Goal: Navigation & Orientation: Find specific page/section

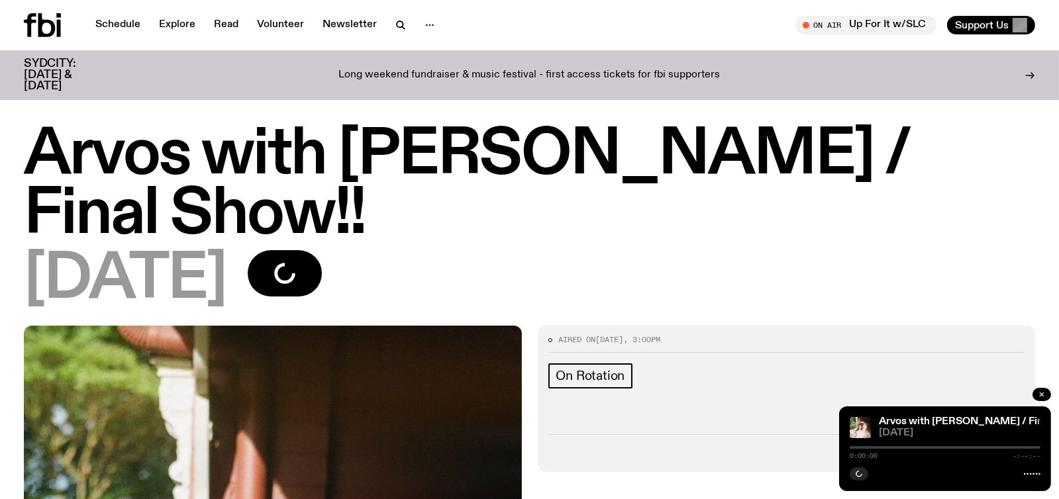
click at [1039, 393] on icon "button" at bounding box center [1041, 395] width 8 height 8
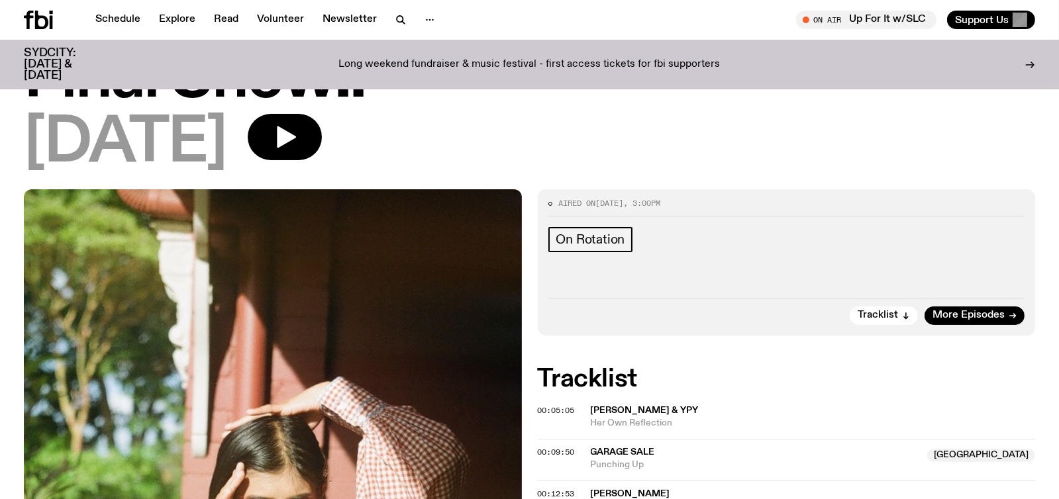
scroll to position [128, 0]
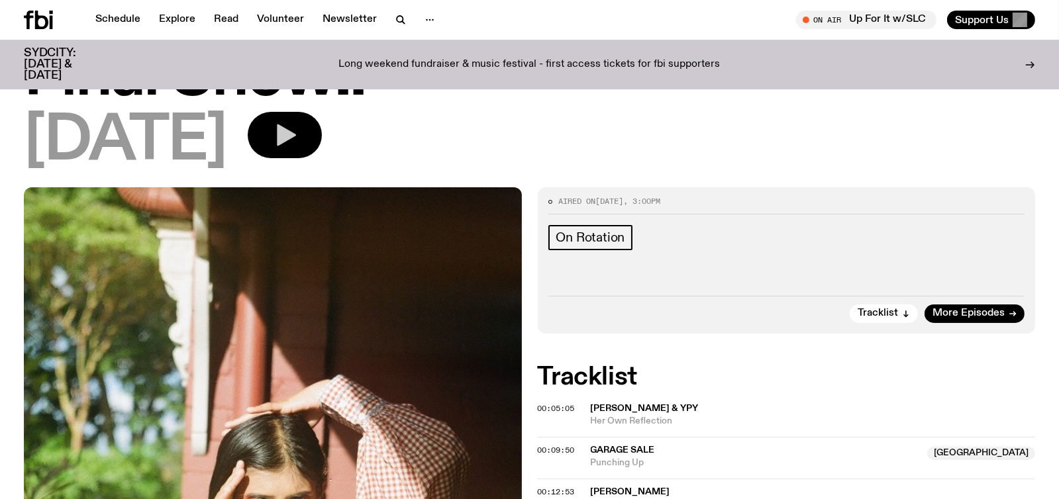
click at [298, 138] on icon "button" at bounding box center [284, 135] width 26 height 26
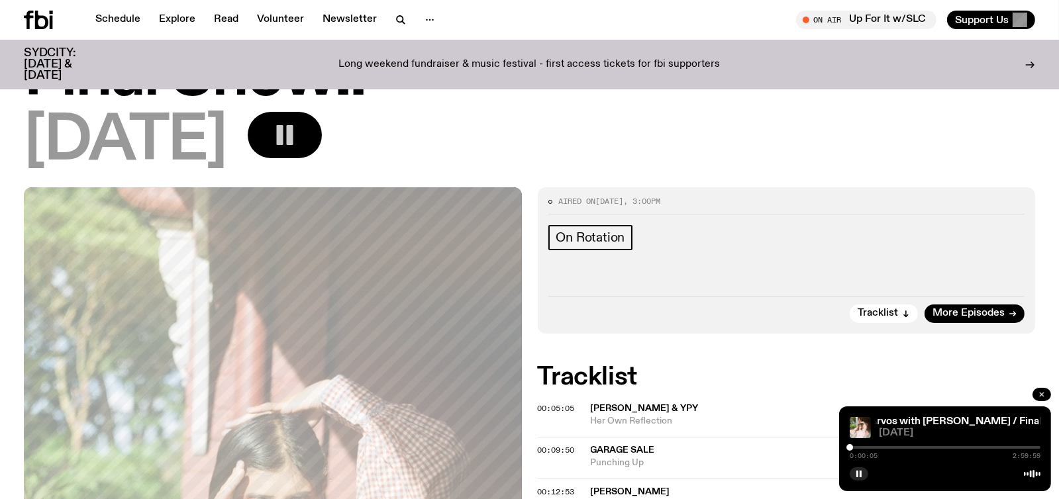
click at [1038, 391] on icon "button" at bounding box center [1041, 395] width 8 height 8
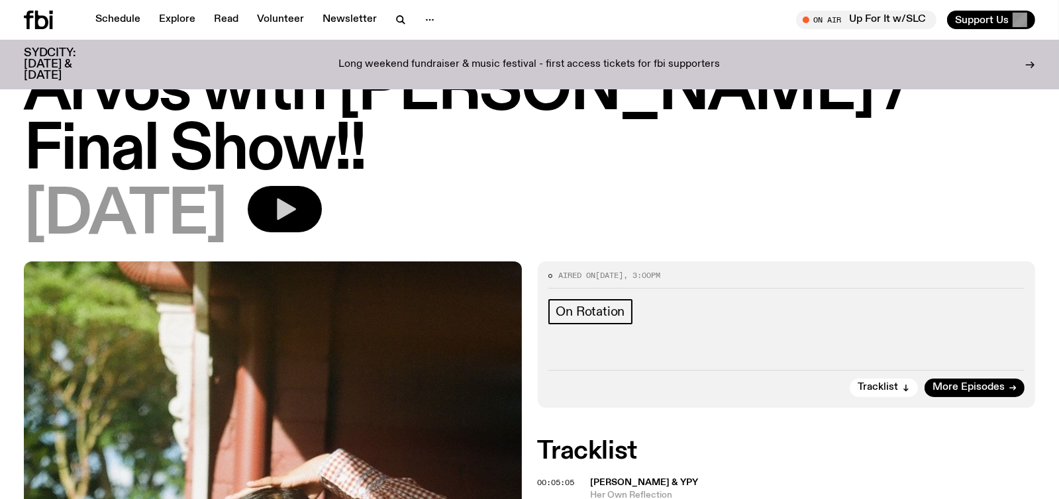
scroll to position [0, 0]
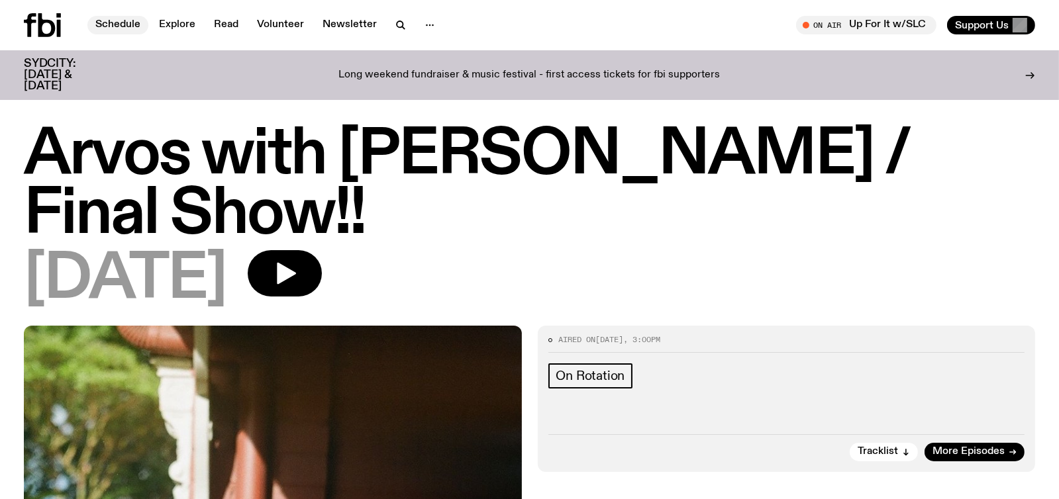
click at [125, 23] on link "Schedule" at bounding box center [117, 25] width 61 height 19
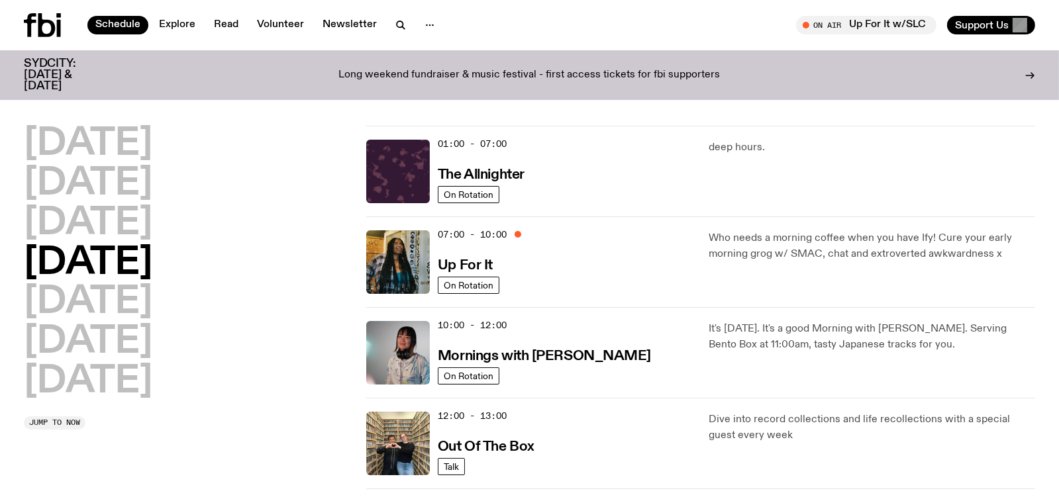
click at [749, 253] on p "Who needs a morning coffee when you have Ify! Cure your early morning grog w/ S…" at bounding box center [871, 246] width 326 height 32
click at [418, 248] on img at bounding box center [398, 262] width 64 height 64
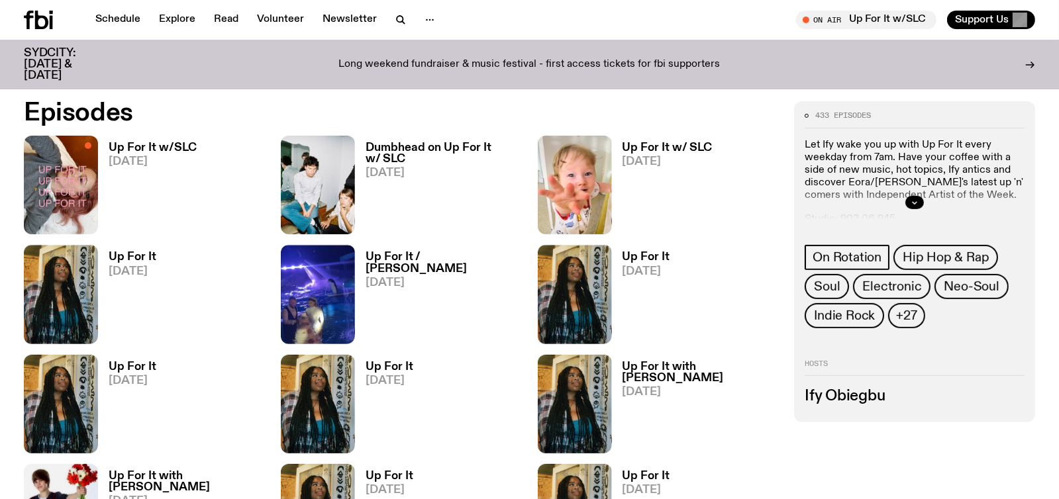
scroll to position [653, 0]
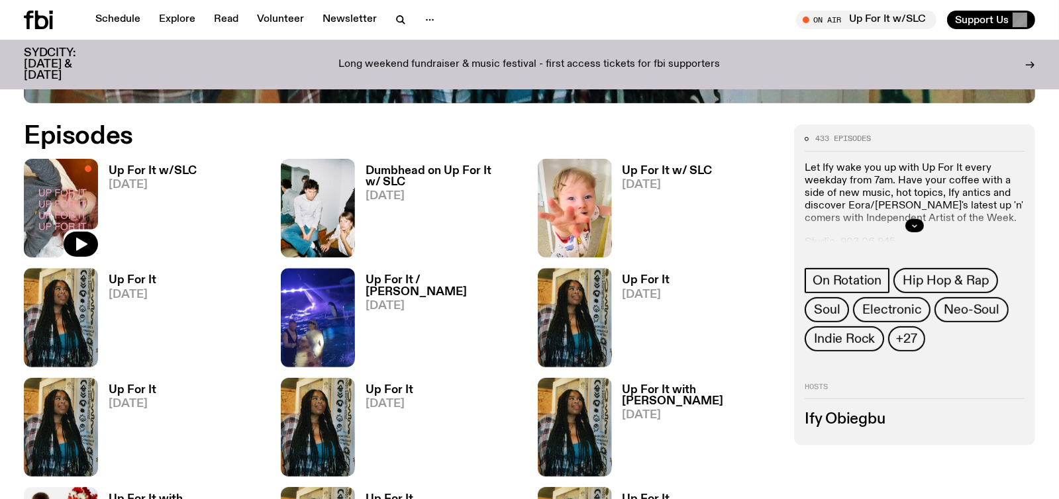
click at [66, 197] on img at bounding box center [61, 208] width 74 height 99
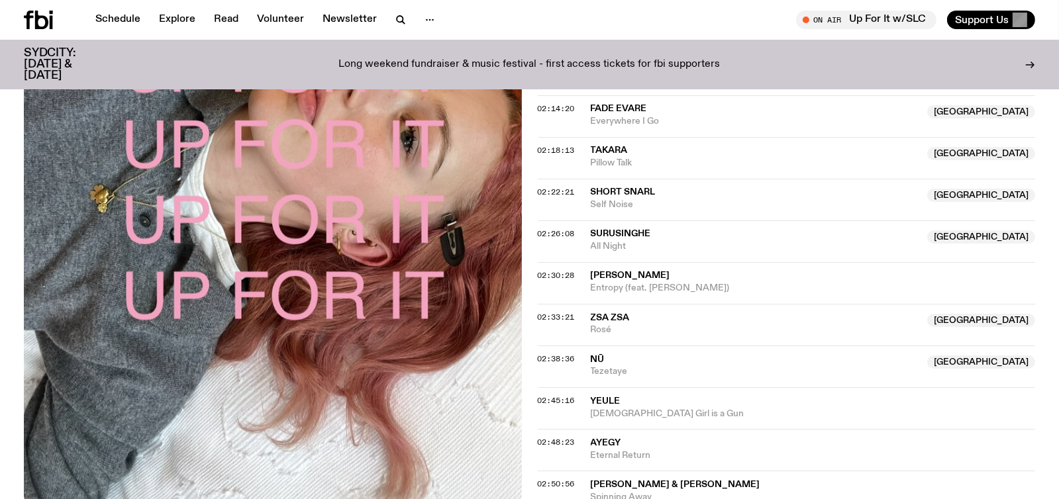
scroll to position [1781, 0]
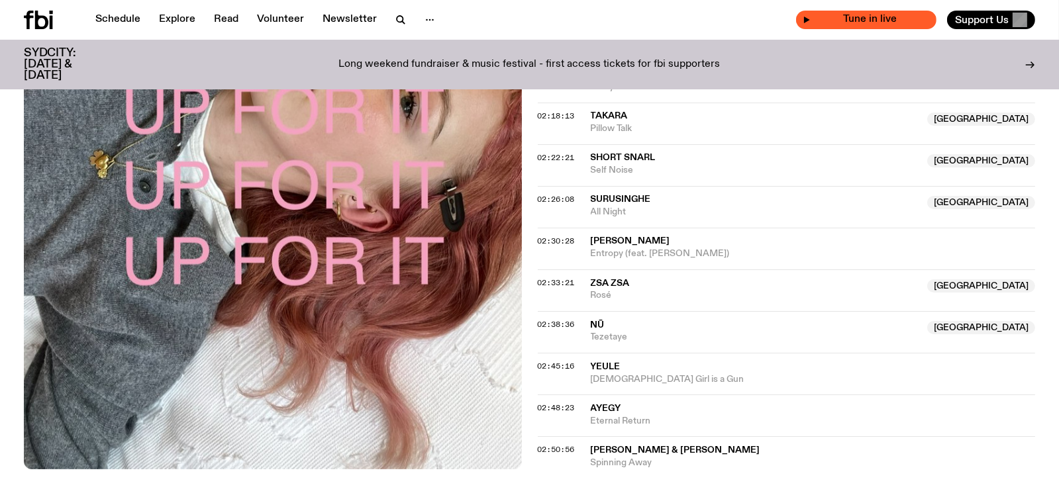
click at [867, 15] on span "Tune in live" at bounding box center [869, 20] width 119 height 10
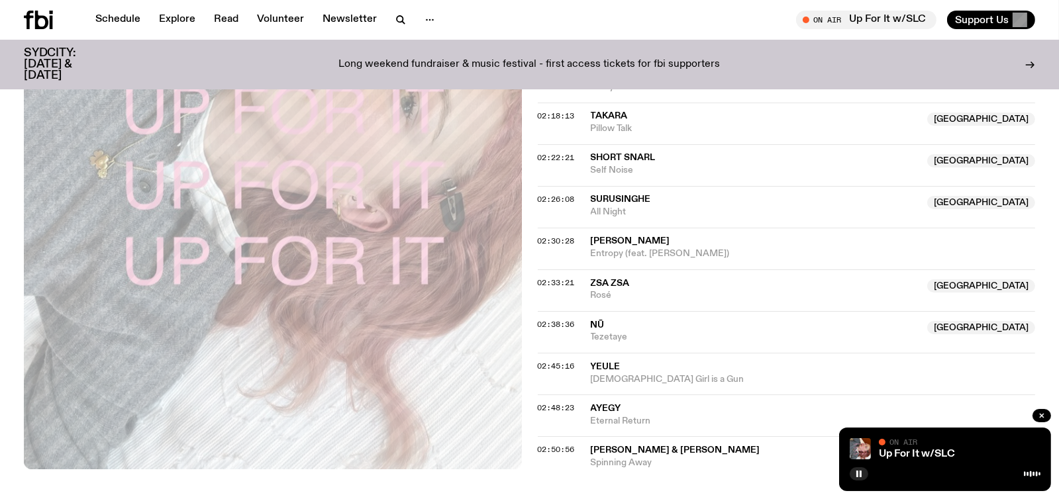
click at [808, 436] on div "02:48:23 AYEGY Eternal Return" at bounding box center [787, 452] width 498 height 32
click at [1040, 412] on icon "button" at bounding box center [1041, 416] width 8 height 8
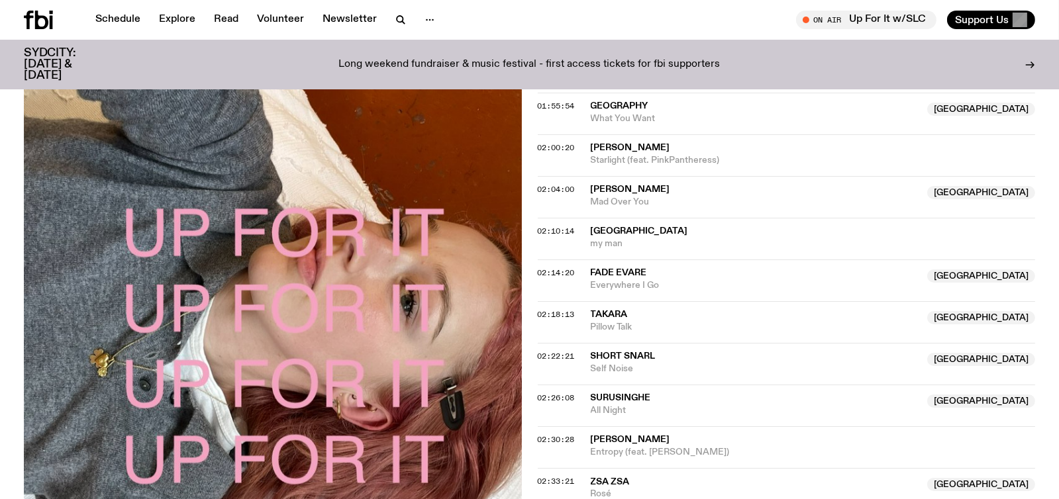
scroll to position [1384, 0]
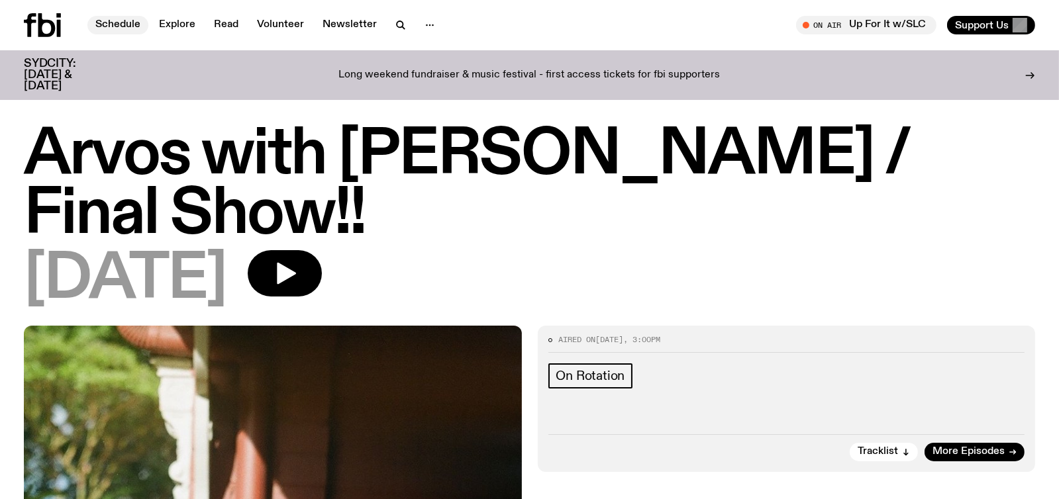
click at [120, 24] on link "Schedule" at bounding box center [117, 25] width 61 height 19
